Goal: Check status

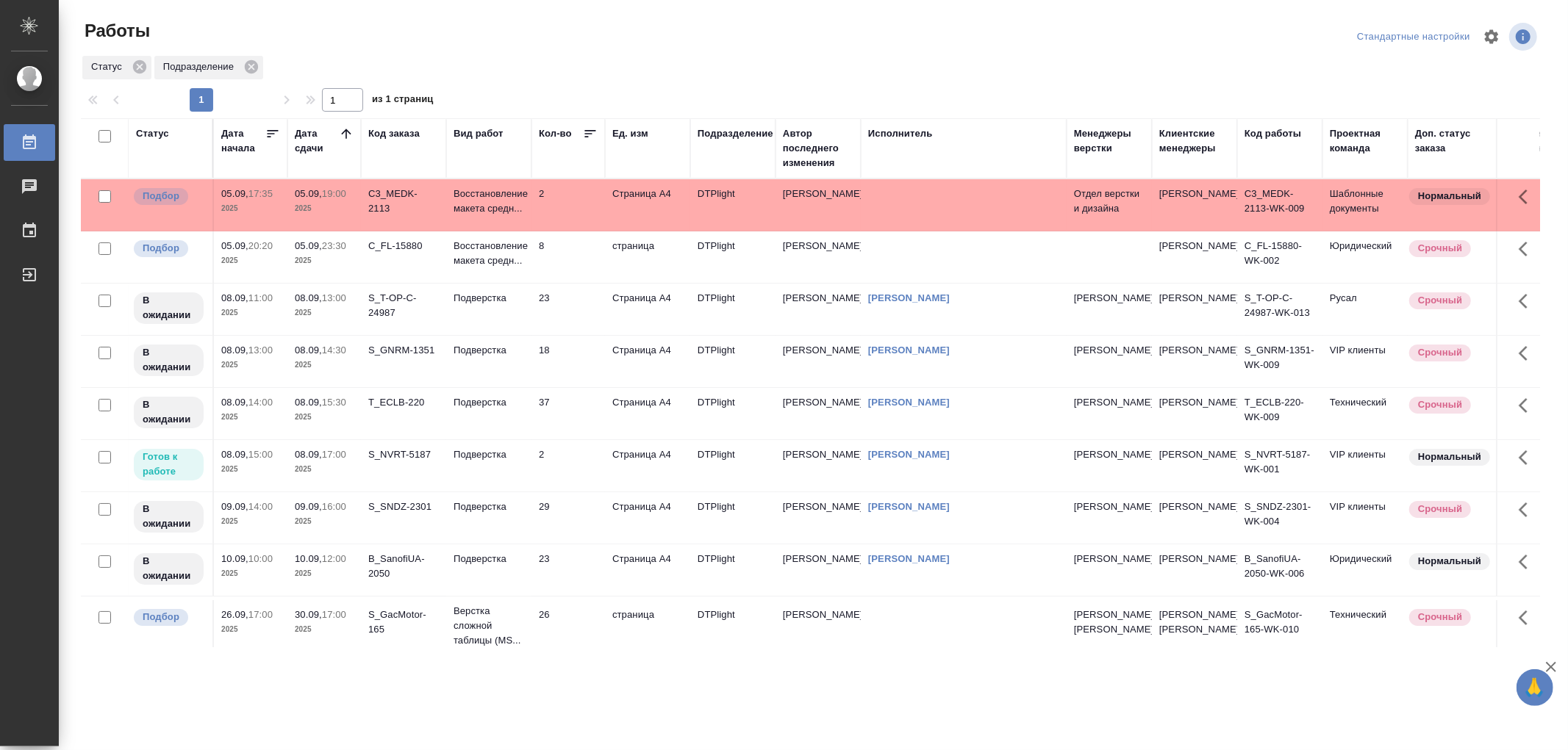
click at [553, 206] on td "2" at bounding box center [568, 205] width 74 height 52
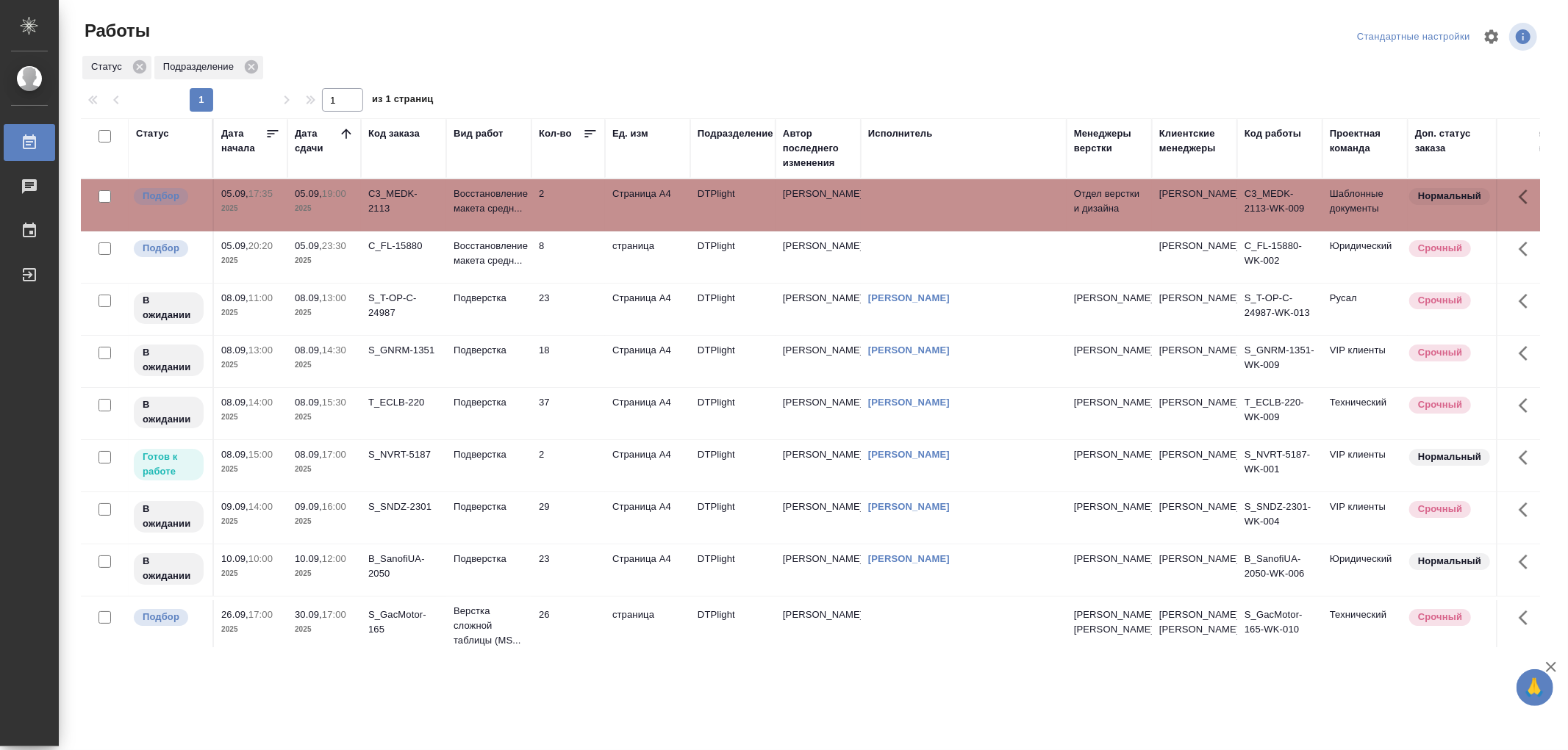
click at [553, 206] on td "2" at bounding box center [568, 205] width 74 height 52
